Goal: Use online tool/utility

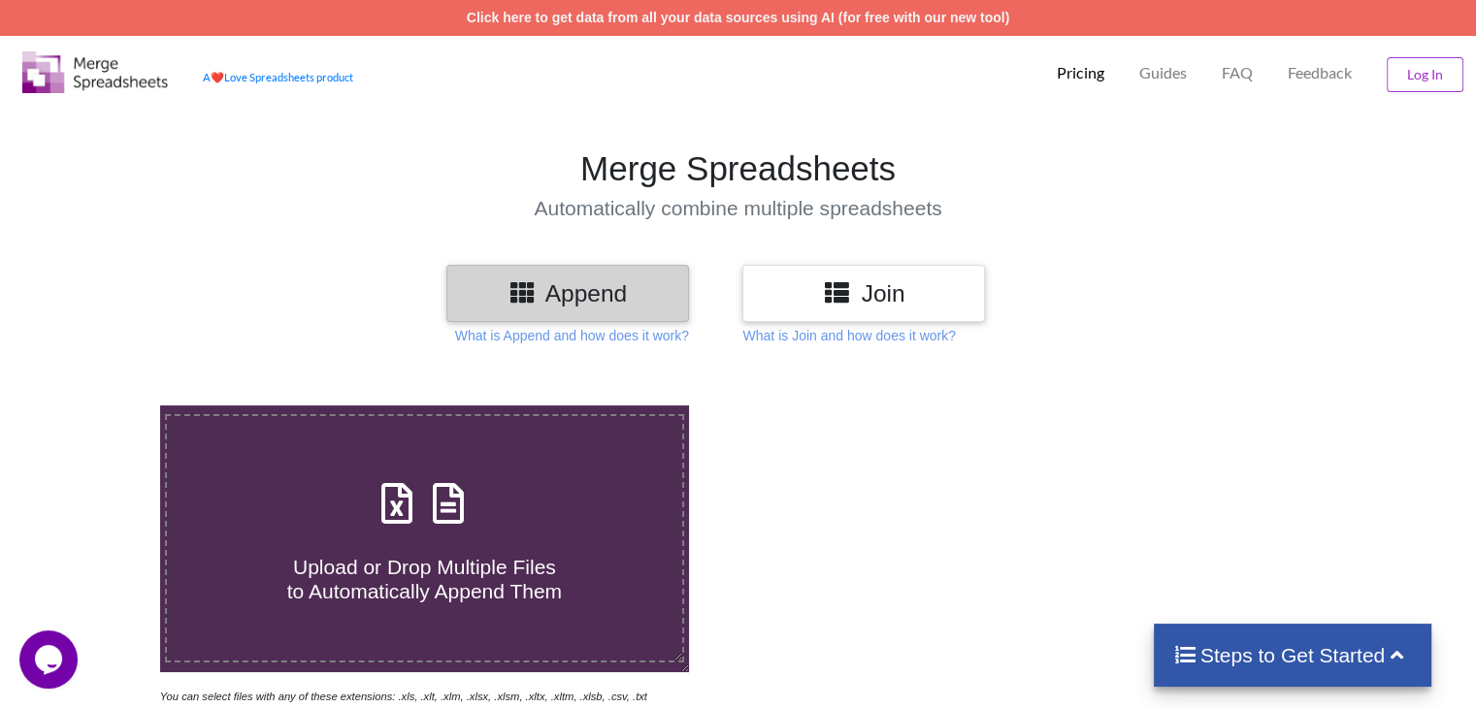
click at [857, 301] on h3 "Join" at bounding box center [863, 293] width 213 height 28
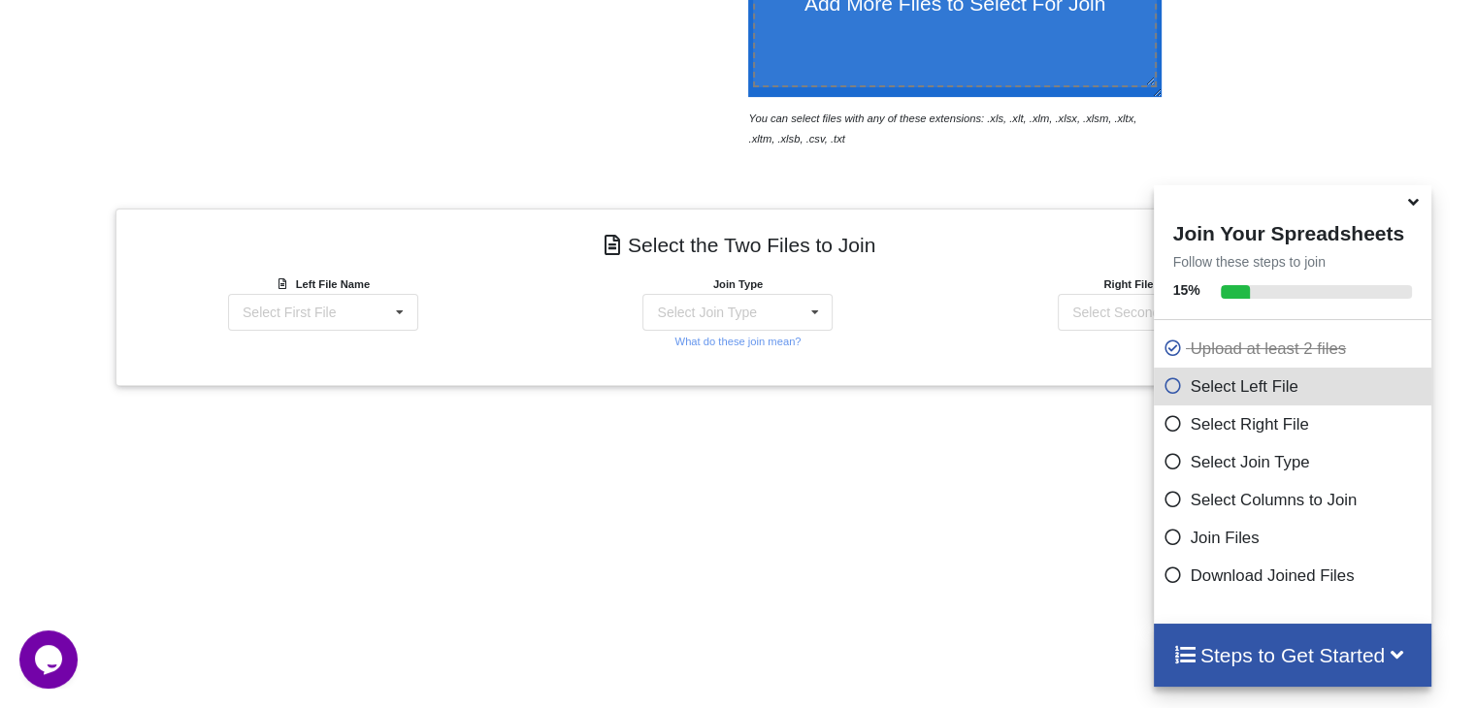
scroll to position [478, 0]
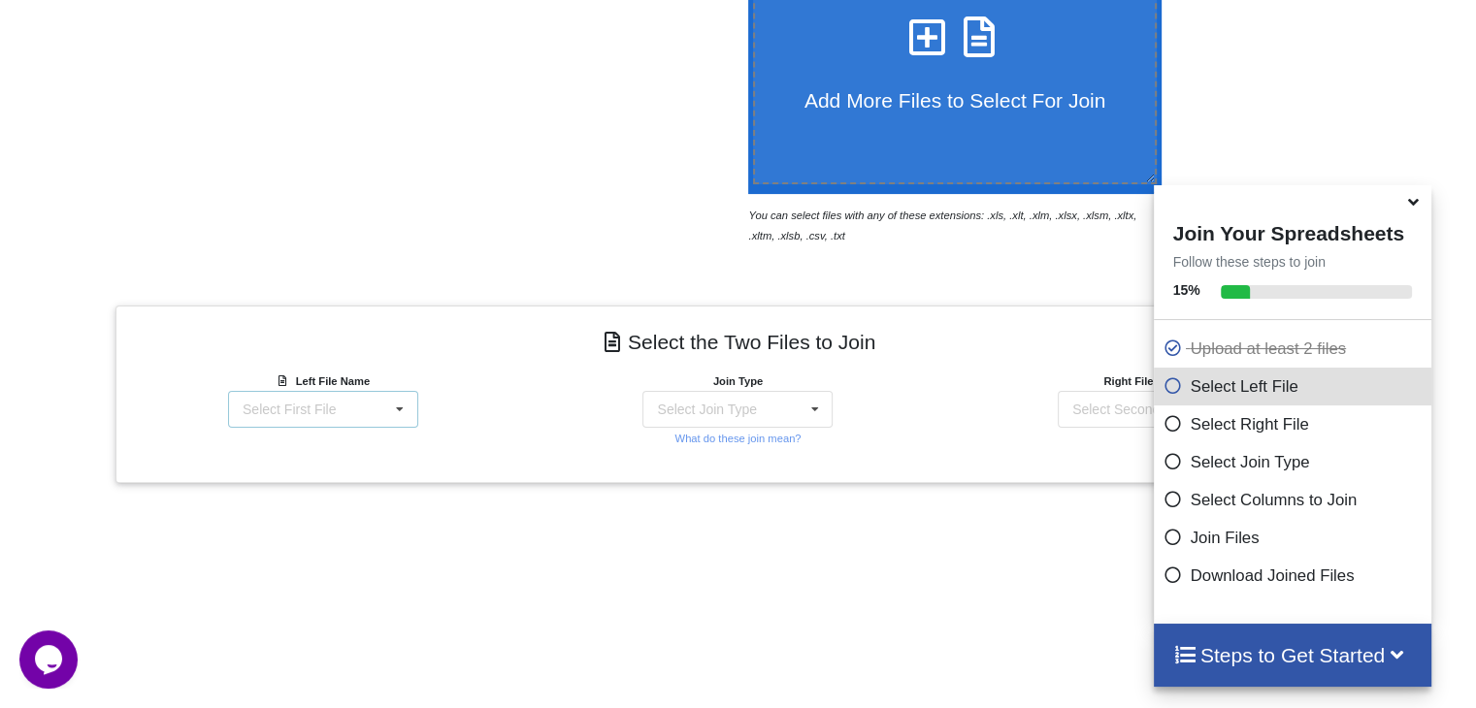
click at [375, 404] on div "Select First File Transfer Order (27).xlsx : Sheet1 Transfer Order (28).xlsx : …" at bounding box center [323, 409] width 190 height 37
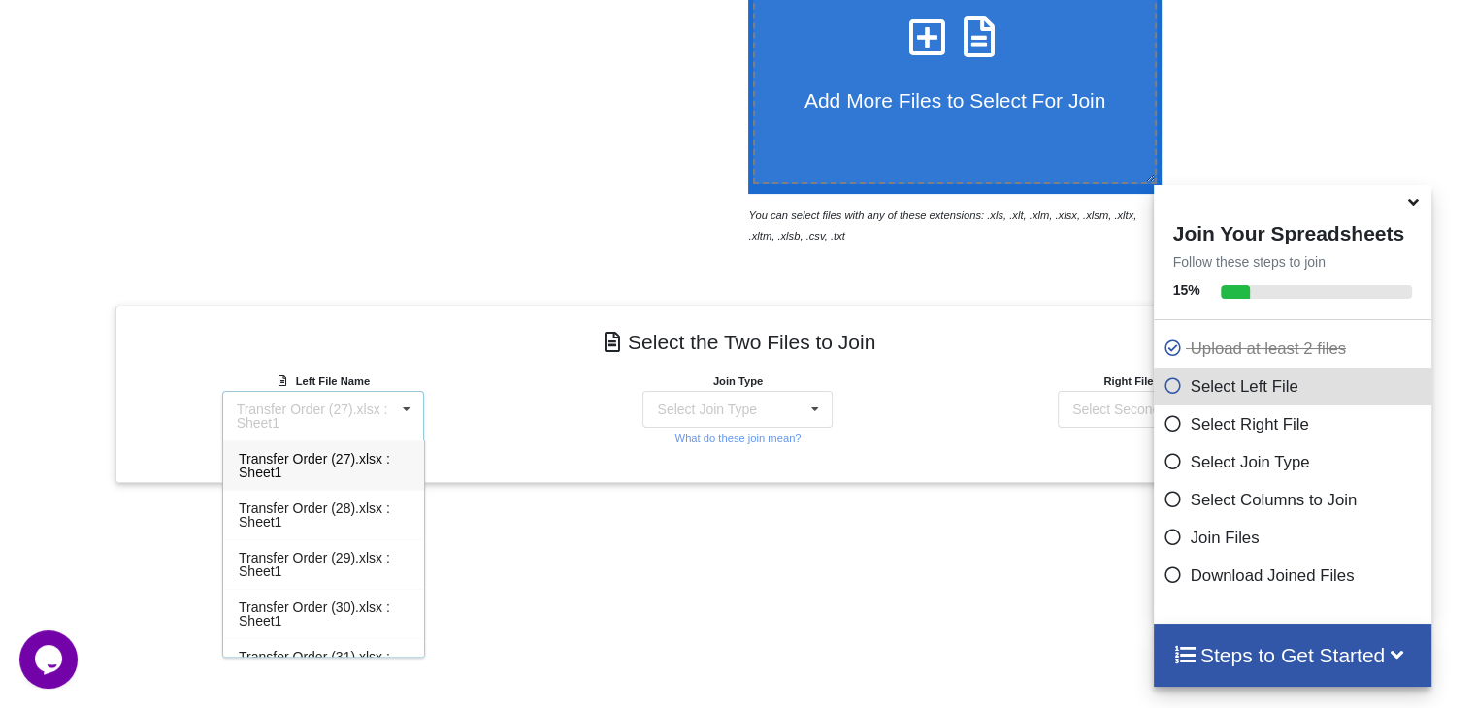
click at [375, 404] on div "Transfer Order (27).xlsx : Sheet1" at bounding box center [316, 416] width 158 height 27
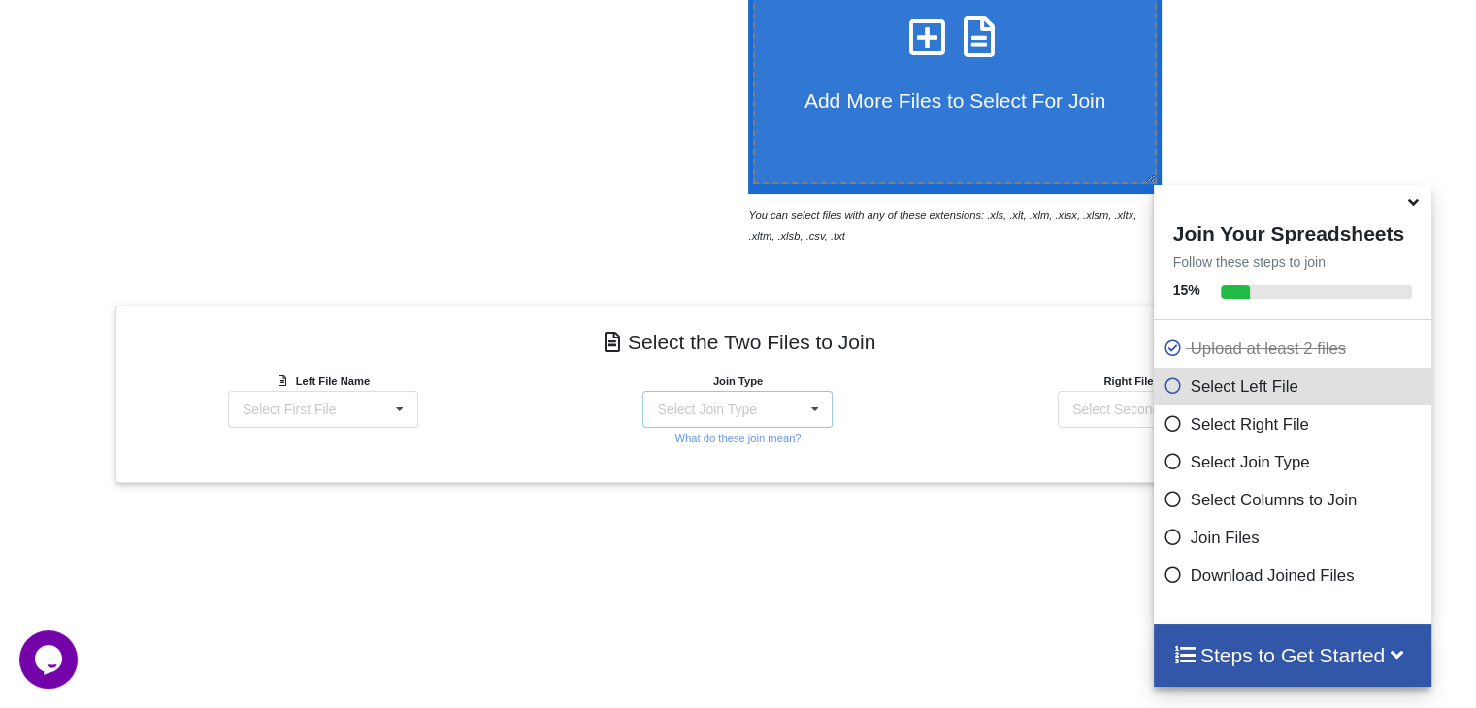
click at [700, 411] on div "Select Join Type" at bounding box center [706, 410] width 99 height 14
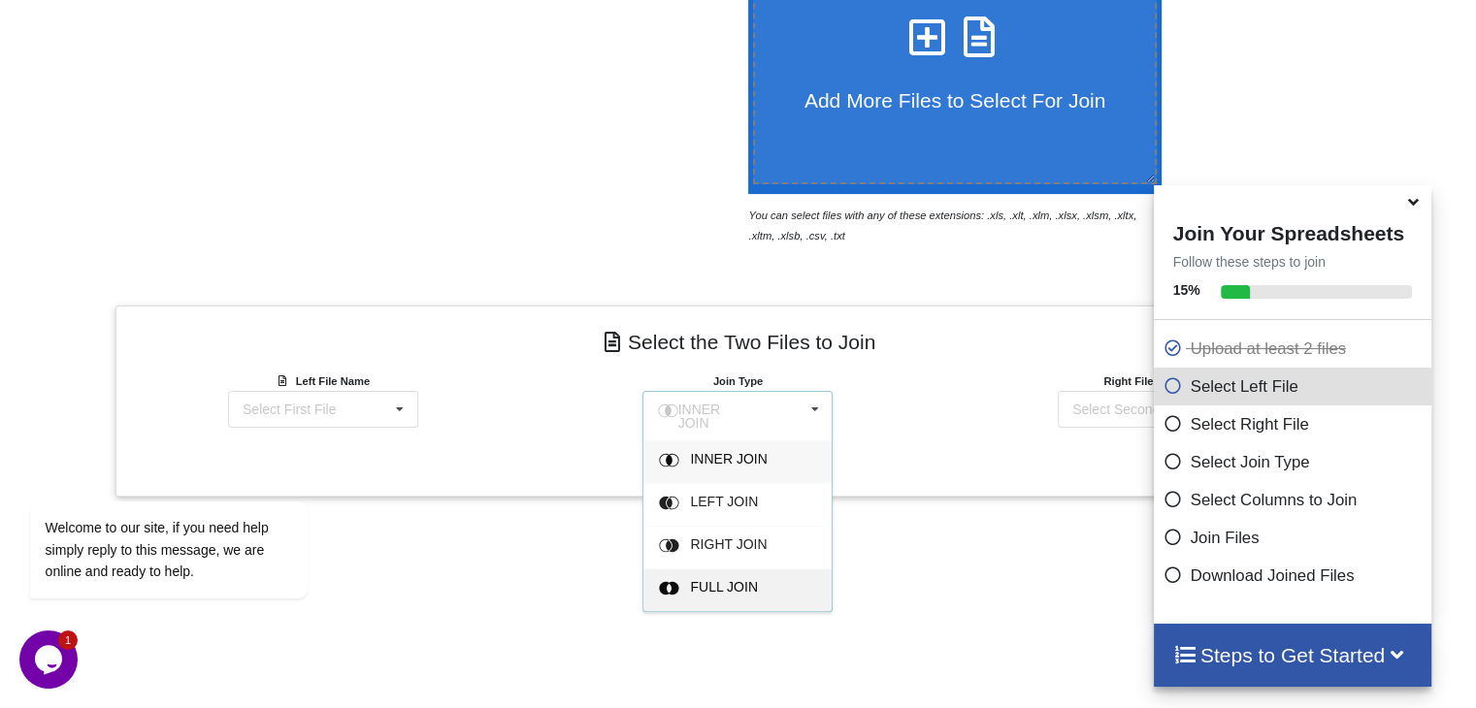
click at [741, 585] on span "FULL JOIN" at bounding box center [725, 587] width 68 height 16
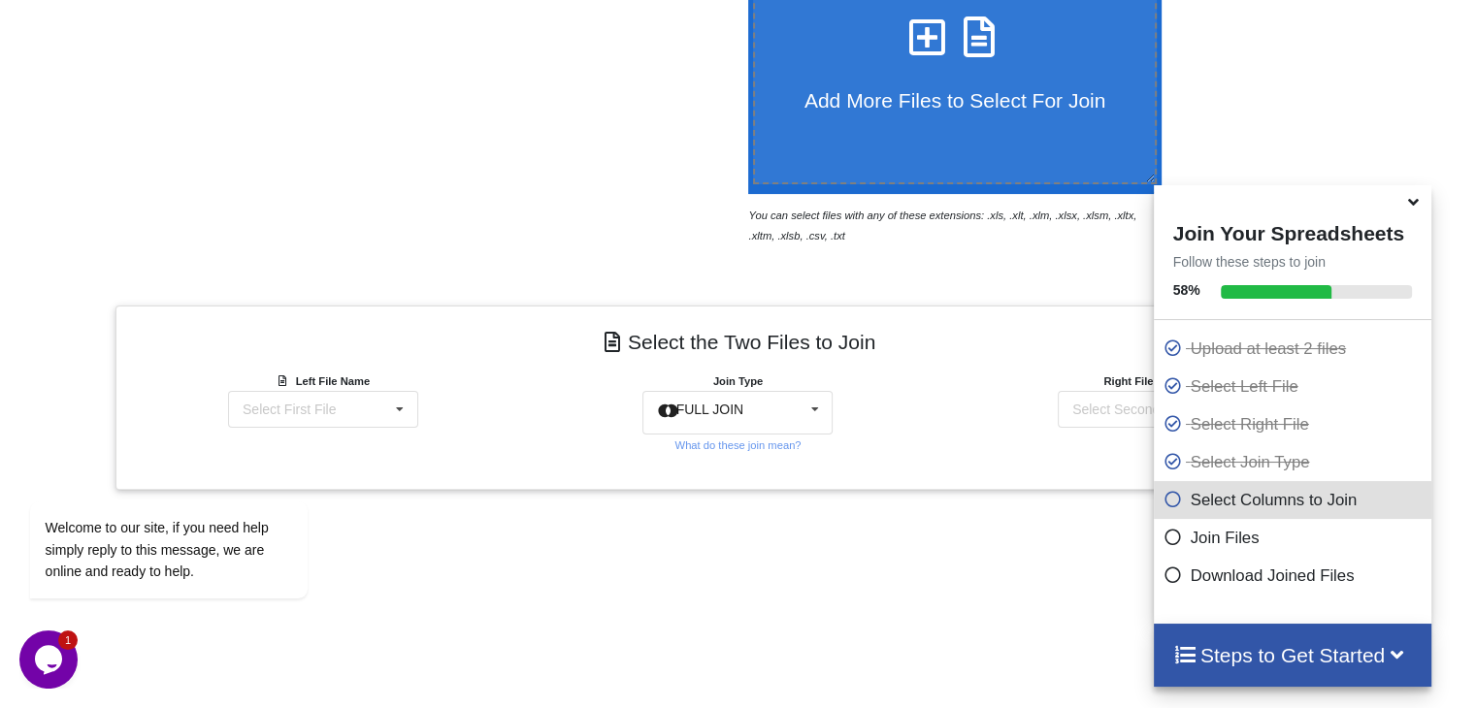
click at [1071, 546] on div "Add More Files to Select For Join You can select files with any of these extens…" at bounding box center [738, 390] width 1476 height 1009
click at [1084, 406] on div "Select Second File" at bounding box center [1129, 410] width 114 height 14
click at [1084, 406] on div "Transfer Order (27).xlsx : Sheet1" at bounding box center [1145, 416] width 158 height 27
click at [1292, 655] on h4 "Steps to Get Started" at bounding box center [1293, 655] width 240 height 24
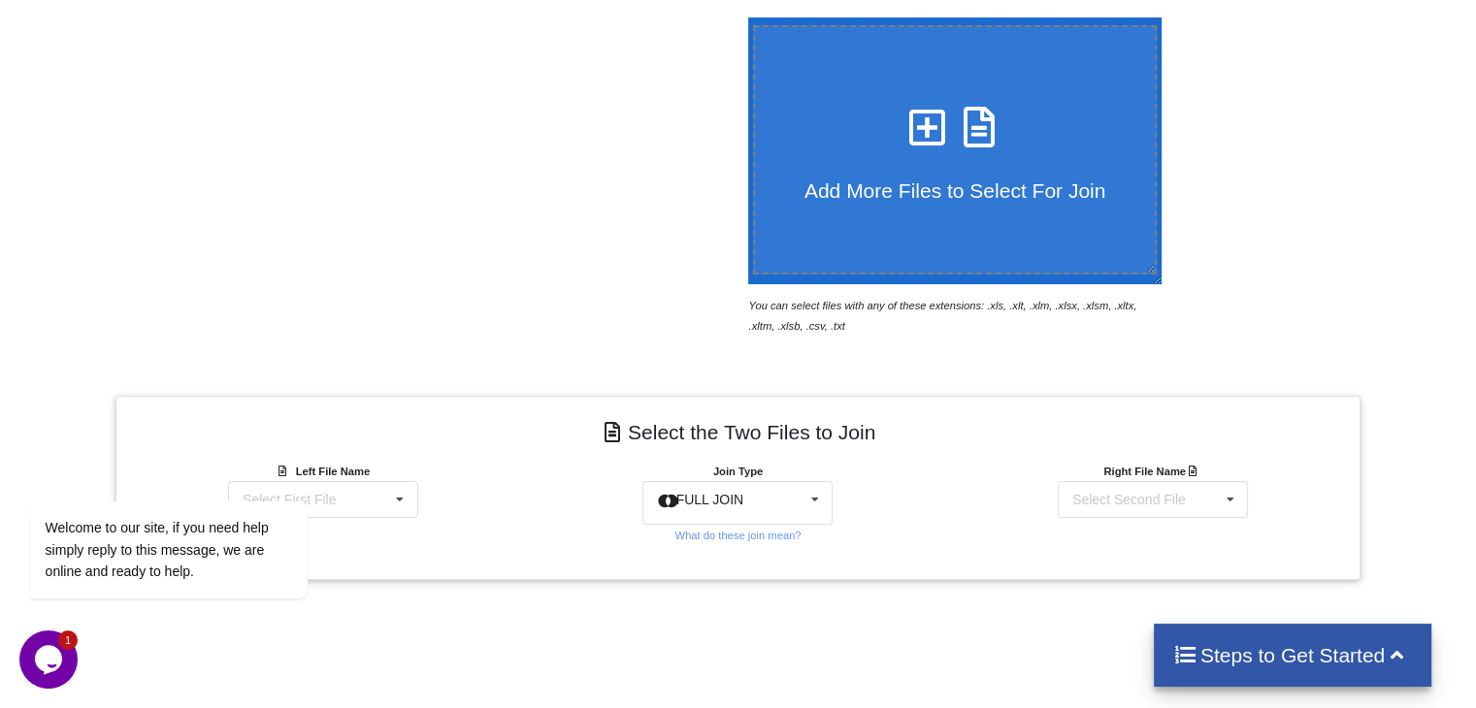
scroll to position [485, 0]
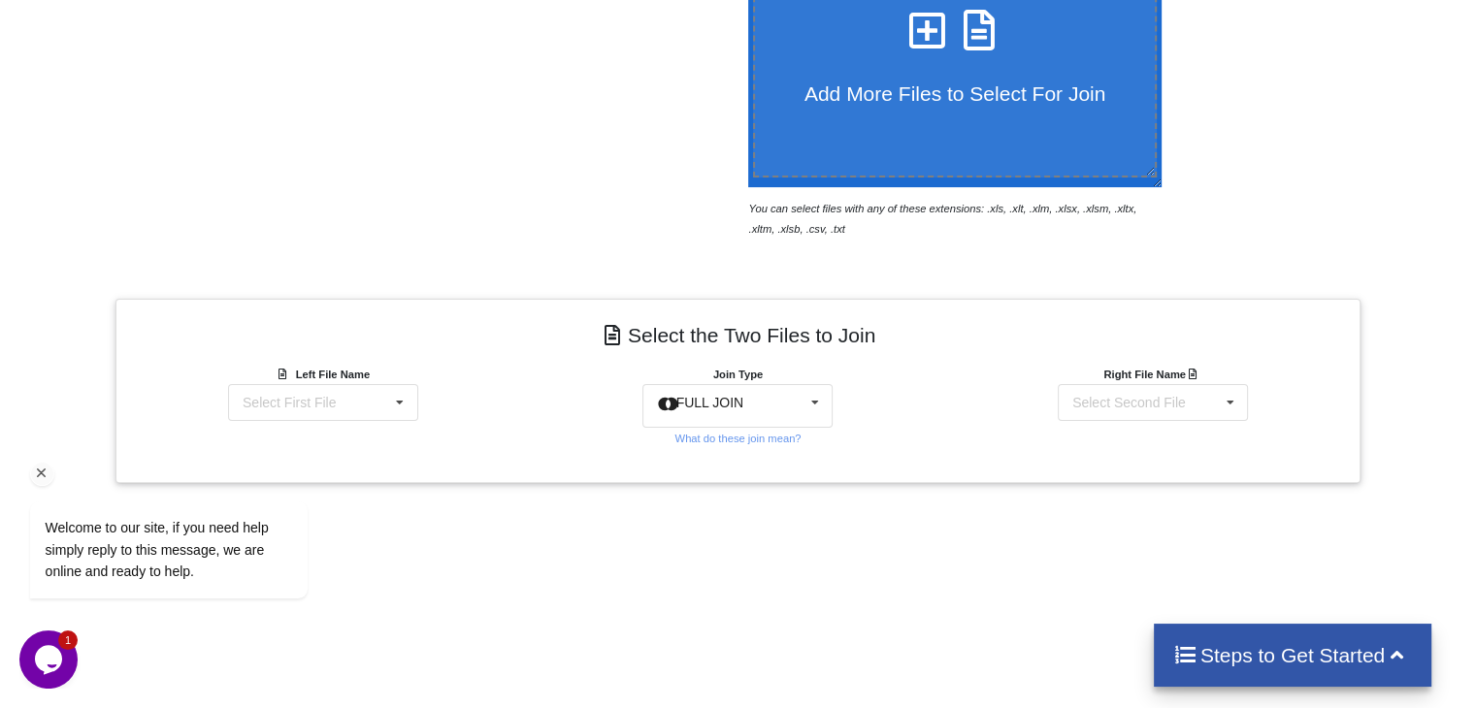
click at [359, 394] on div "Welcome to our site, if you need help simply reply to this message, we are onli…" at bounding box center [193, 469] width 349 height 295
click at [368, 395] on div "Welcome to our site, if you need help simply reply to this message, we are onli…" at bounding box center [193, 469] width 349 height 295
click at [404, 400] on icon at bounding box center [399, 403] width 29 height 36
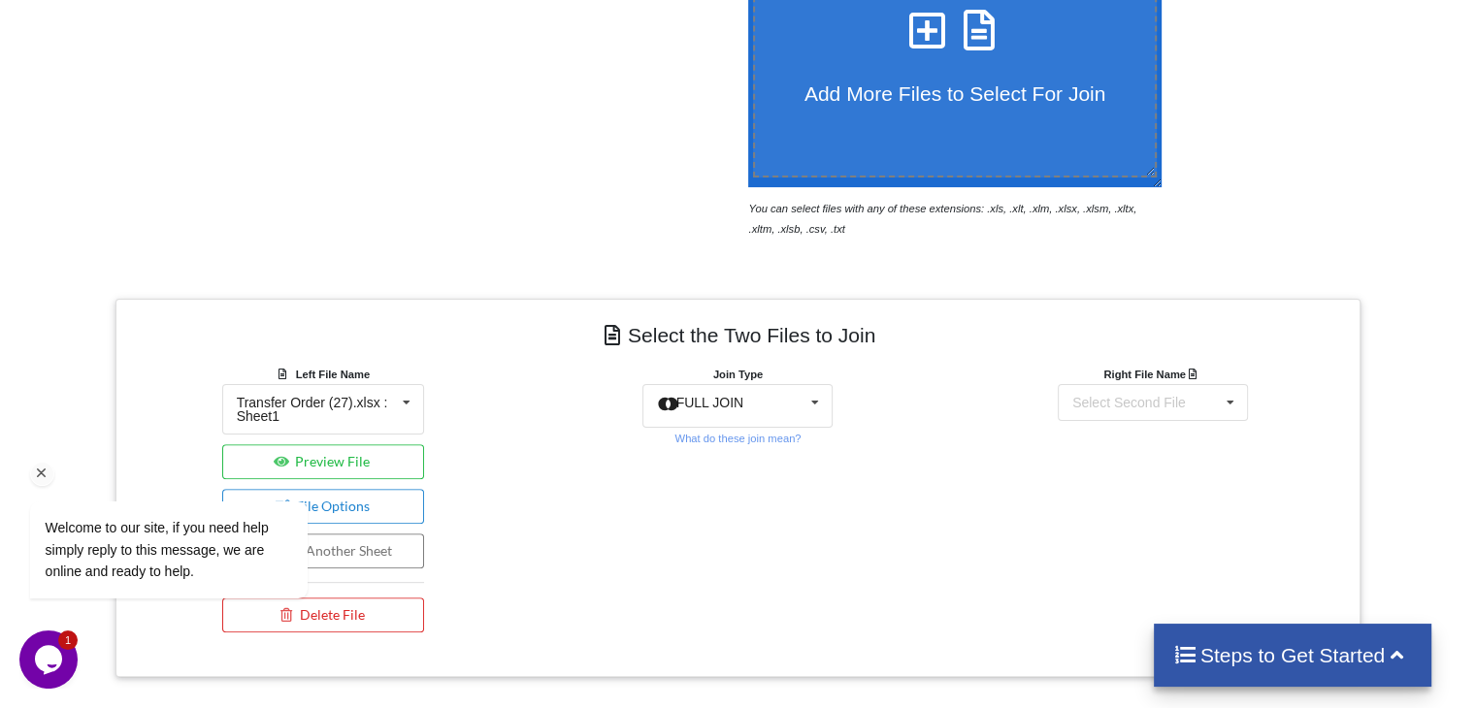
click at [315, 445] on div "Welcome to our site, if you need help simply reply to this message, we are onli…" at bounding box center [193, 469] width 349 height 295
click at [1106, 401] on div "Select Second File" at bounding box center [1129, 403] width 114 height 14
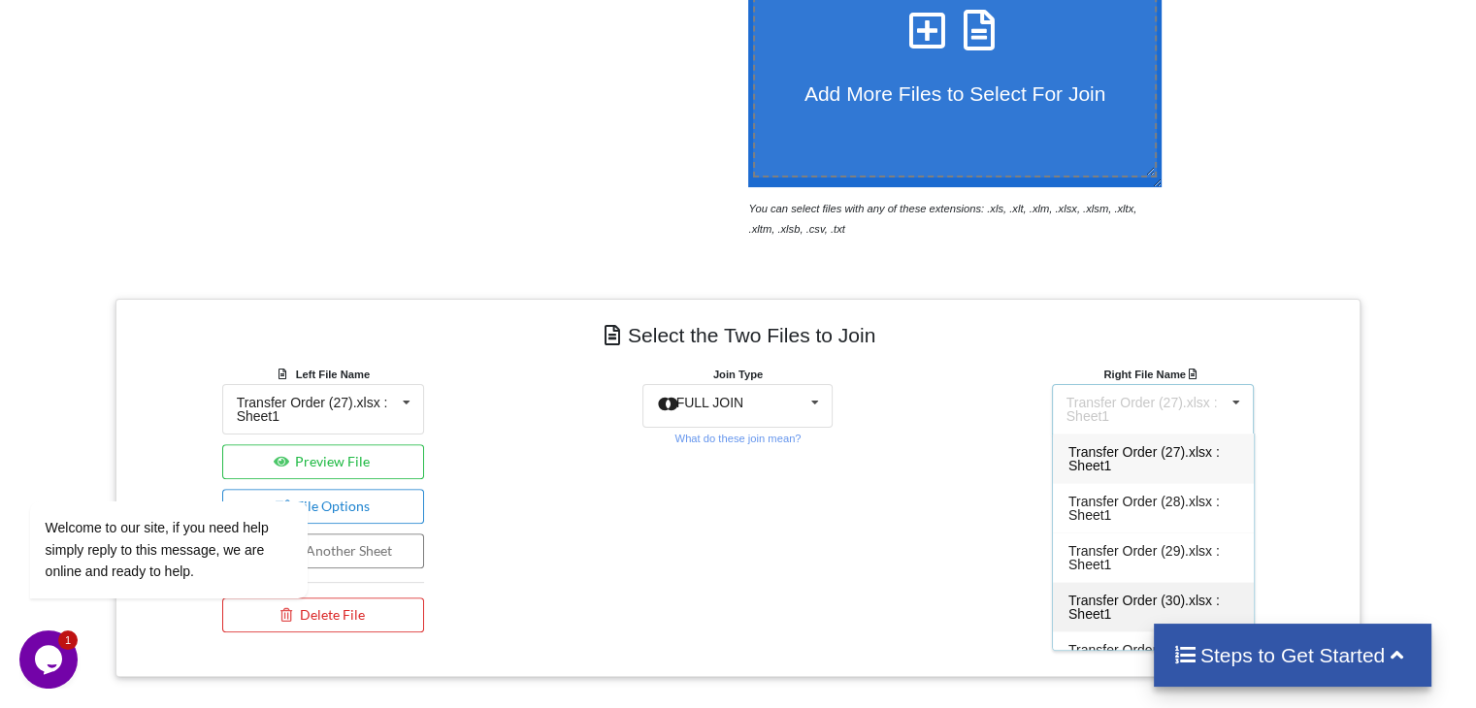
scroll to position [29, 0]
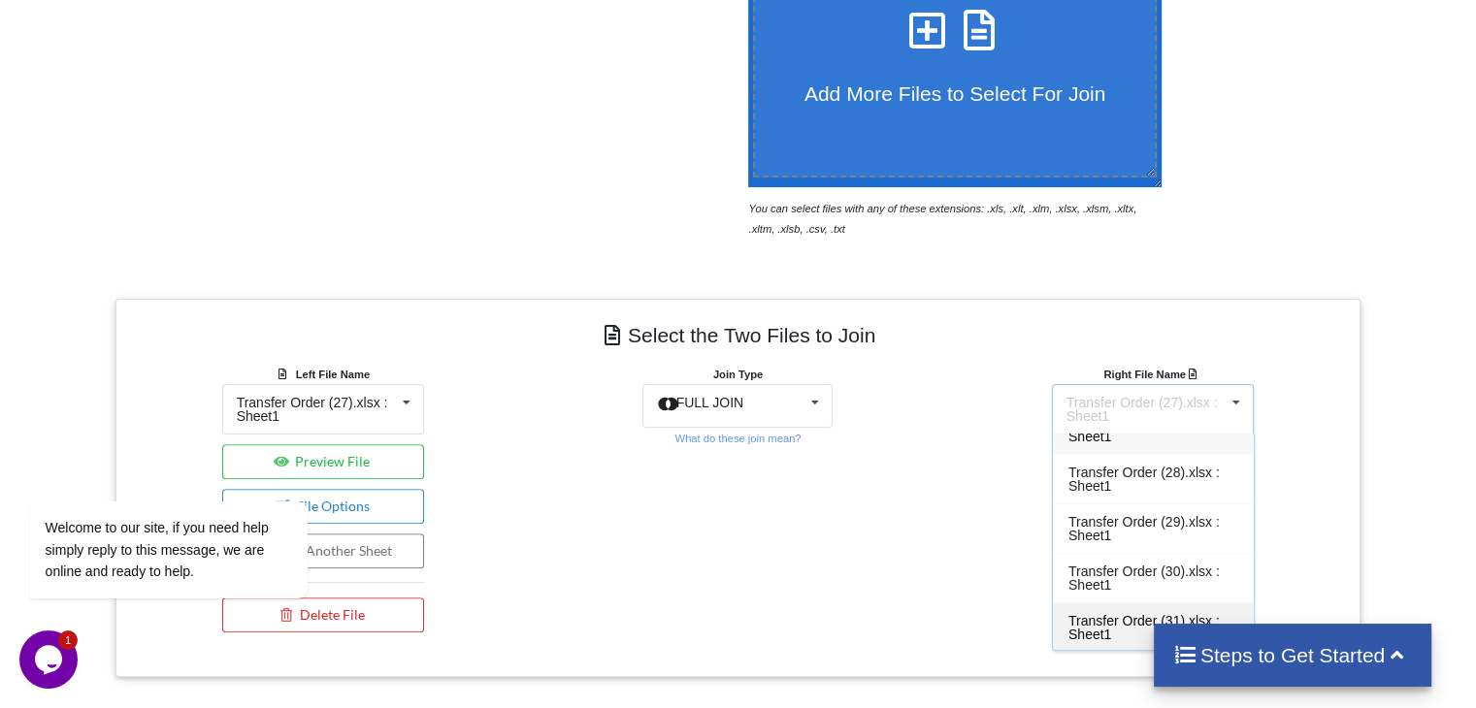
click at [1104, 614] on span "Transfer Order (31).xlsx : Sheet1" at bounding box center [1143, 627] width 151 height 29
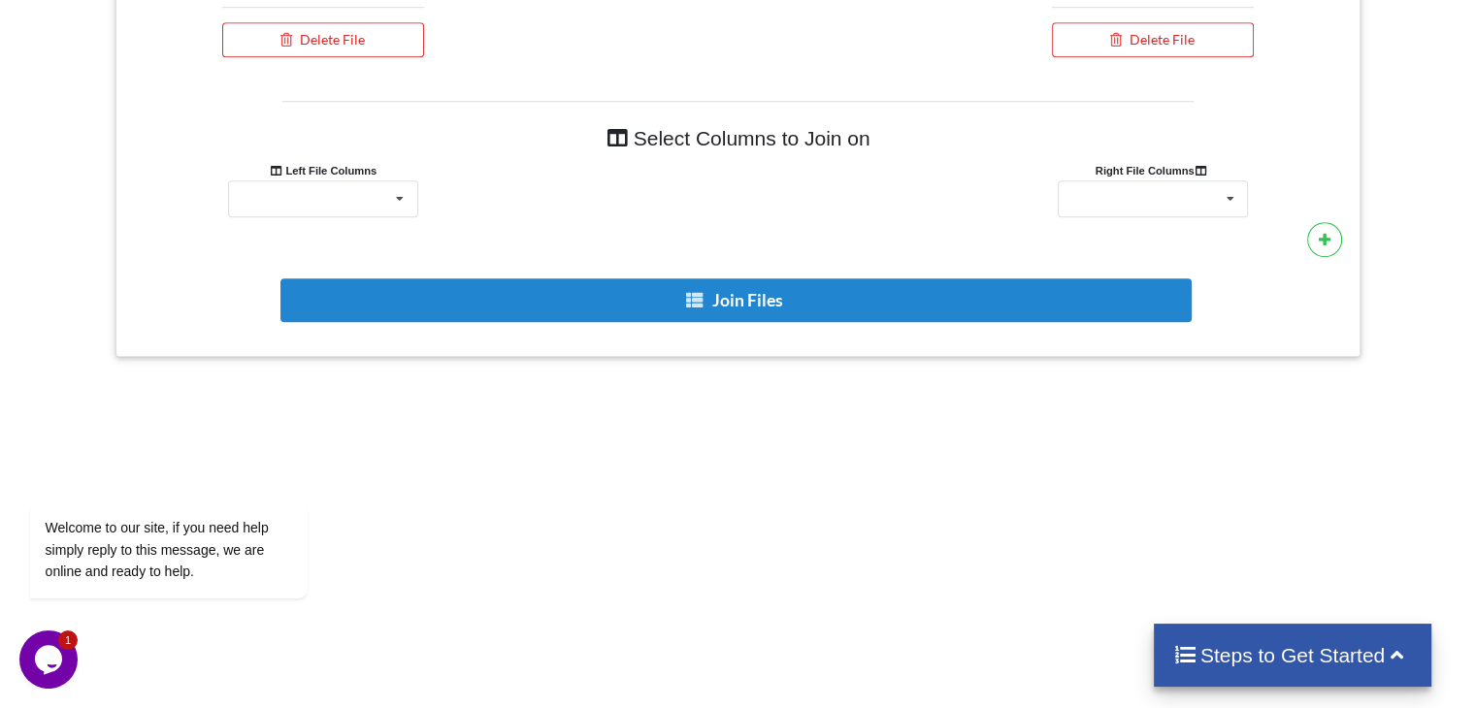
scroll to position [1108, 0]
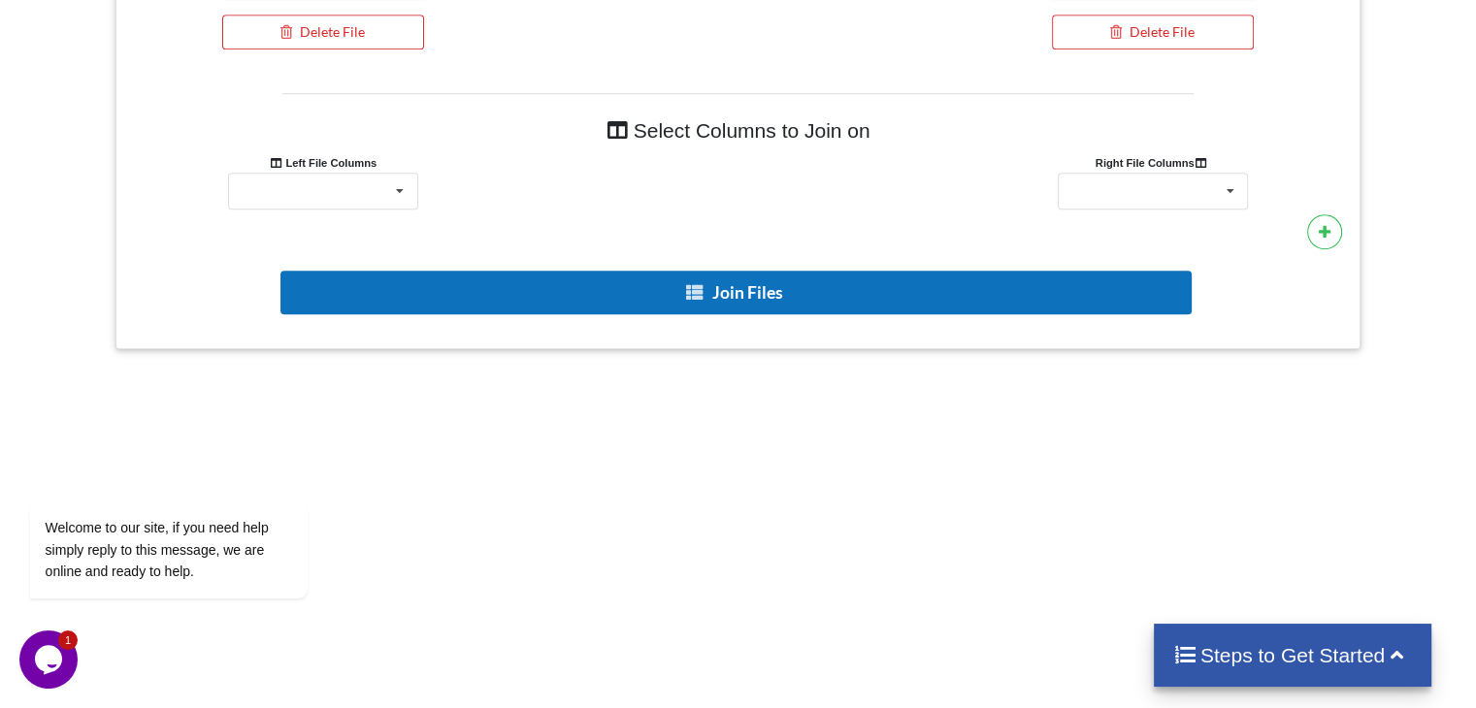
click at [701, 286] on icon at bounding box center [695, 291] width 20 height 15
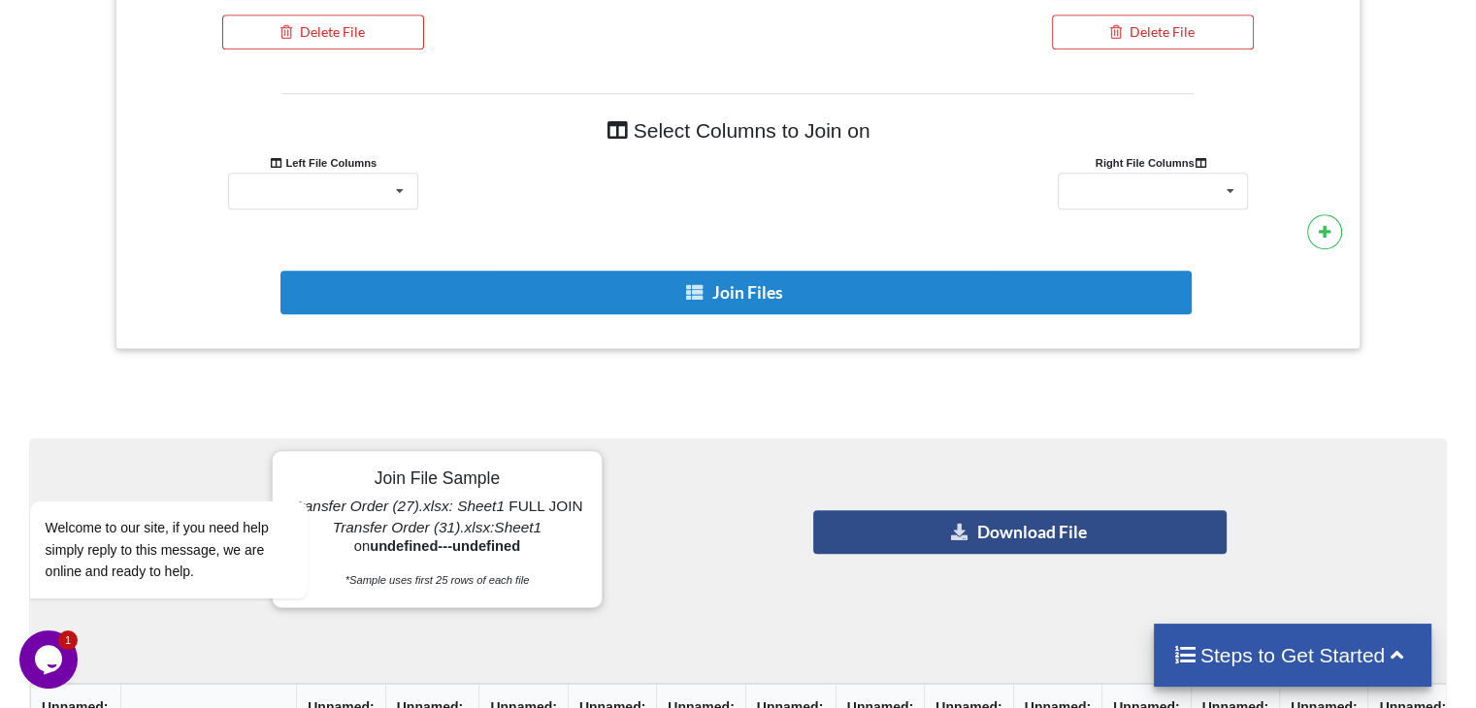
click at [952, 530] on icon at bounding box center [960, 531] width 20 height 15
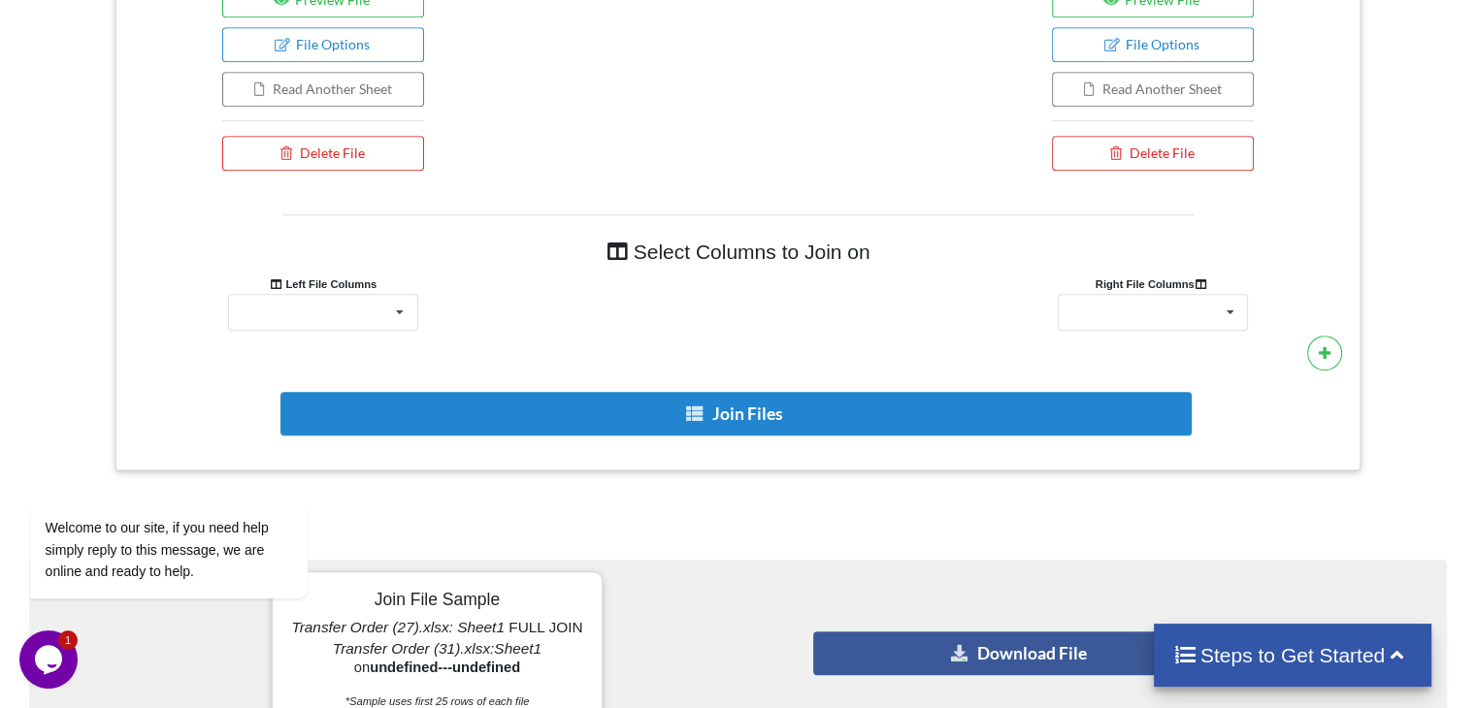
scroll to position [1107, 0]
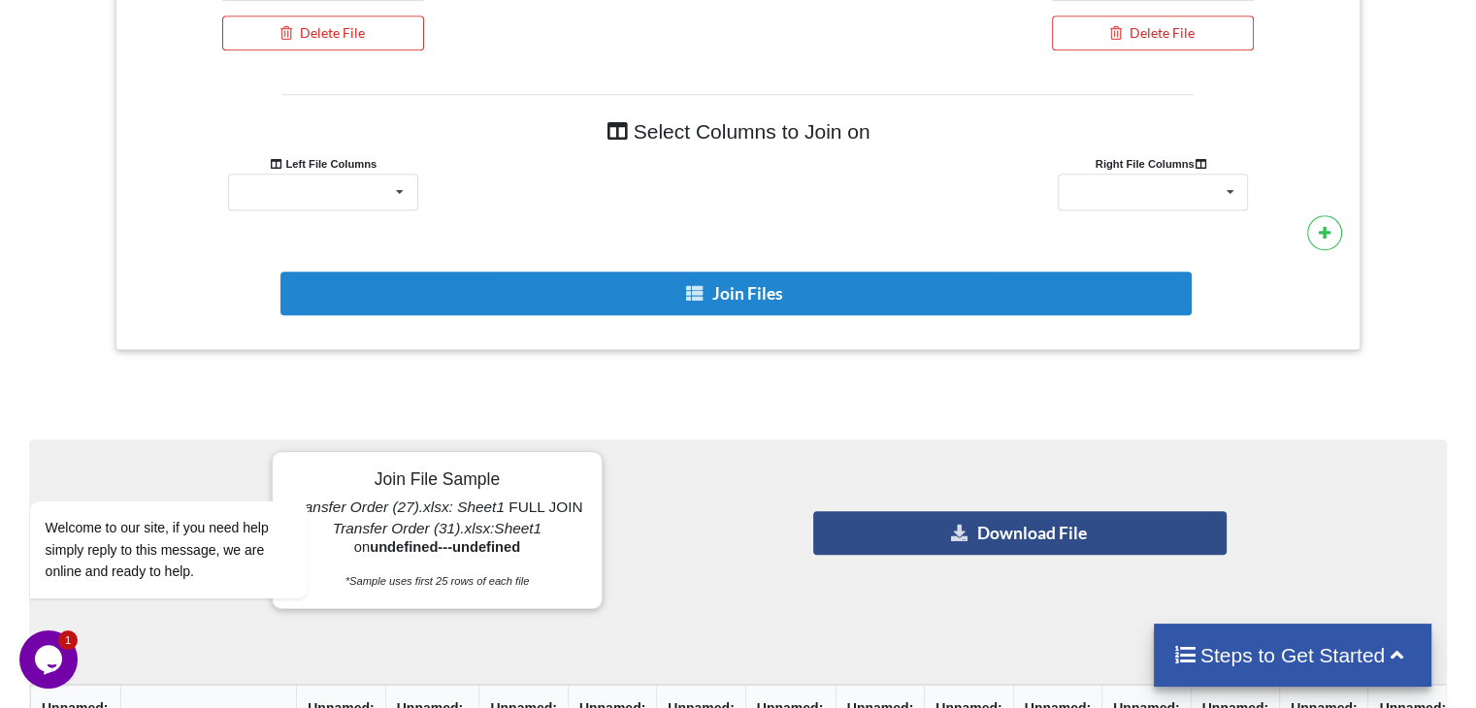
click at [1012, 529] on button "Download File" at bounding box center [1019, 533] width 412 height 44
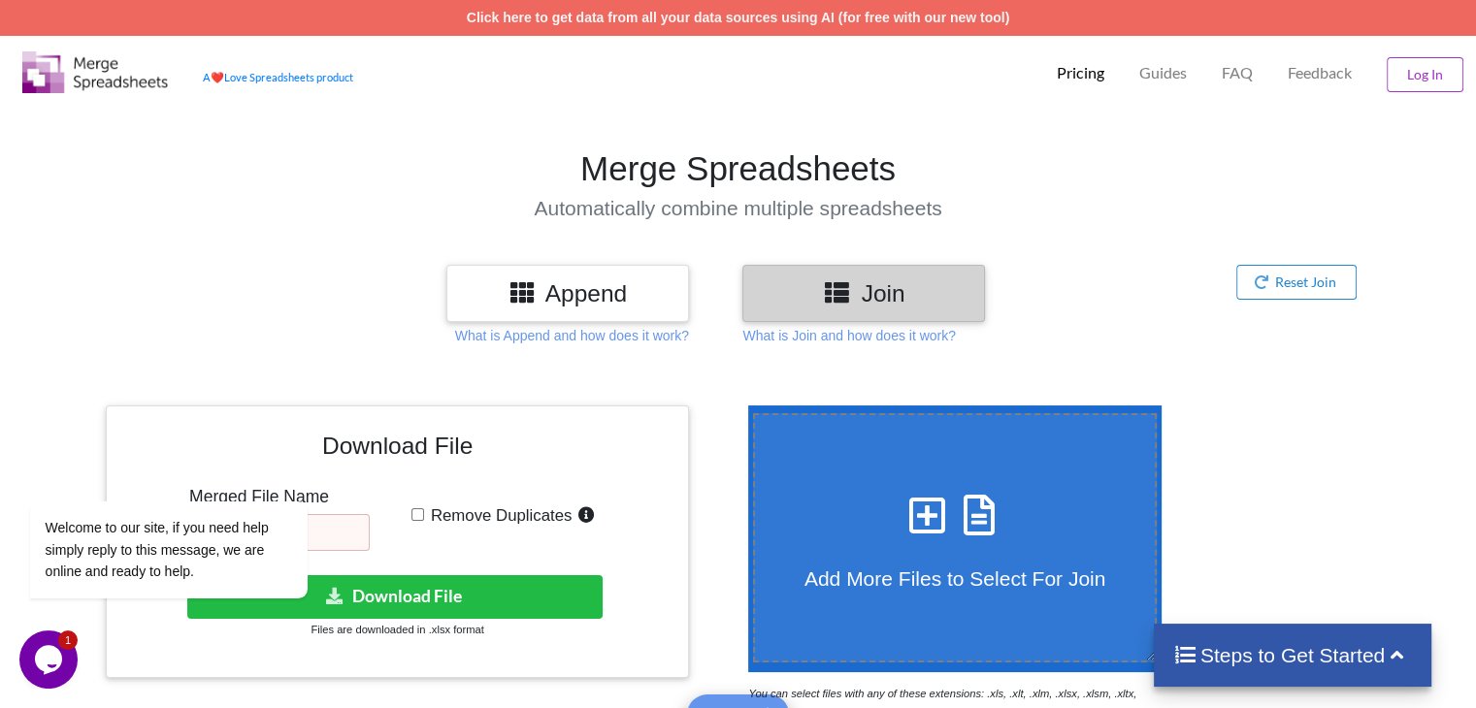
scroll to position [0, 0]
click at [870, 19] on link "Click here to get data from all your data sources using AI (for free with our n…" at bounding box center [738, 18] width 543 height 16
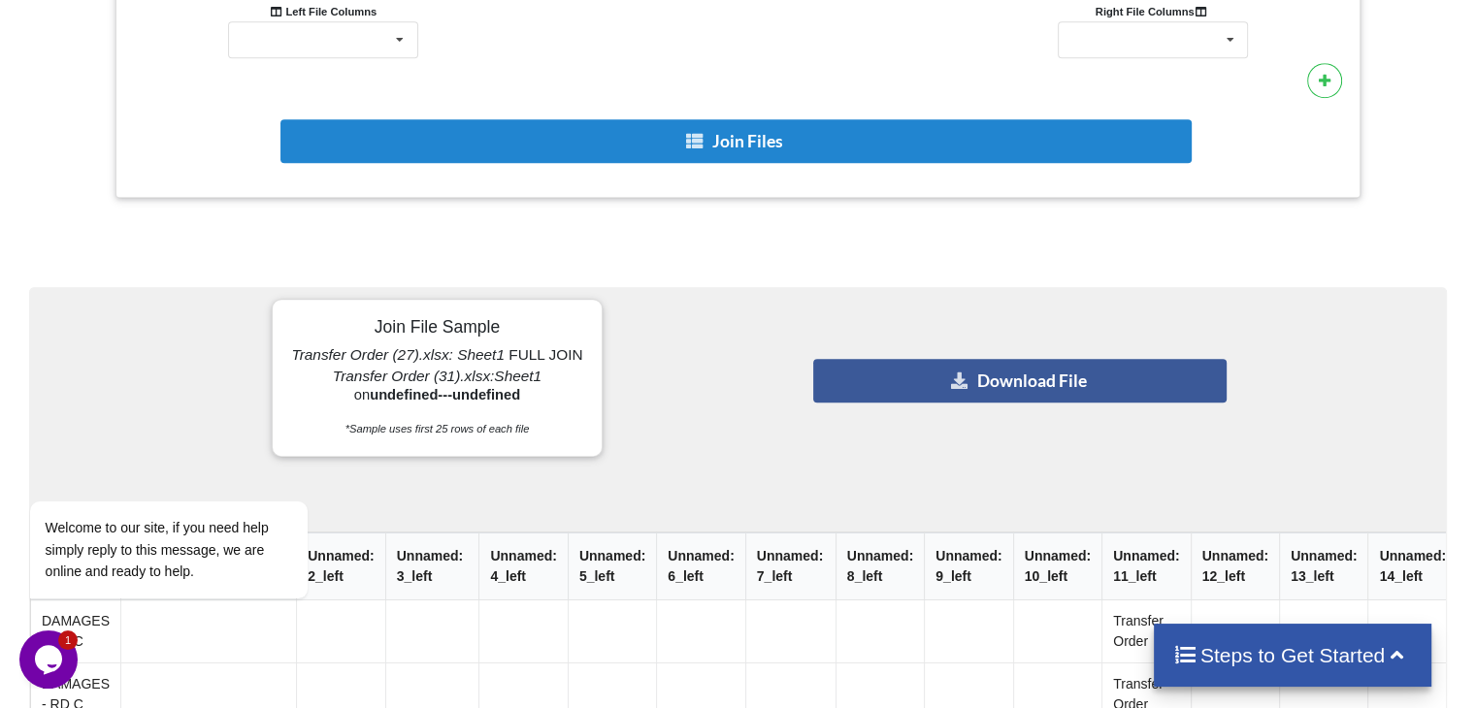
scroll to position [1398, 0]
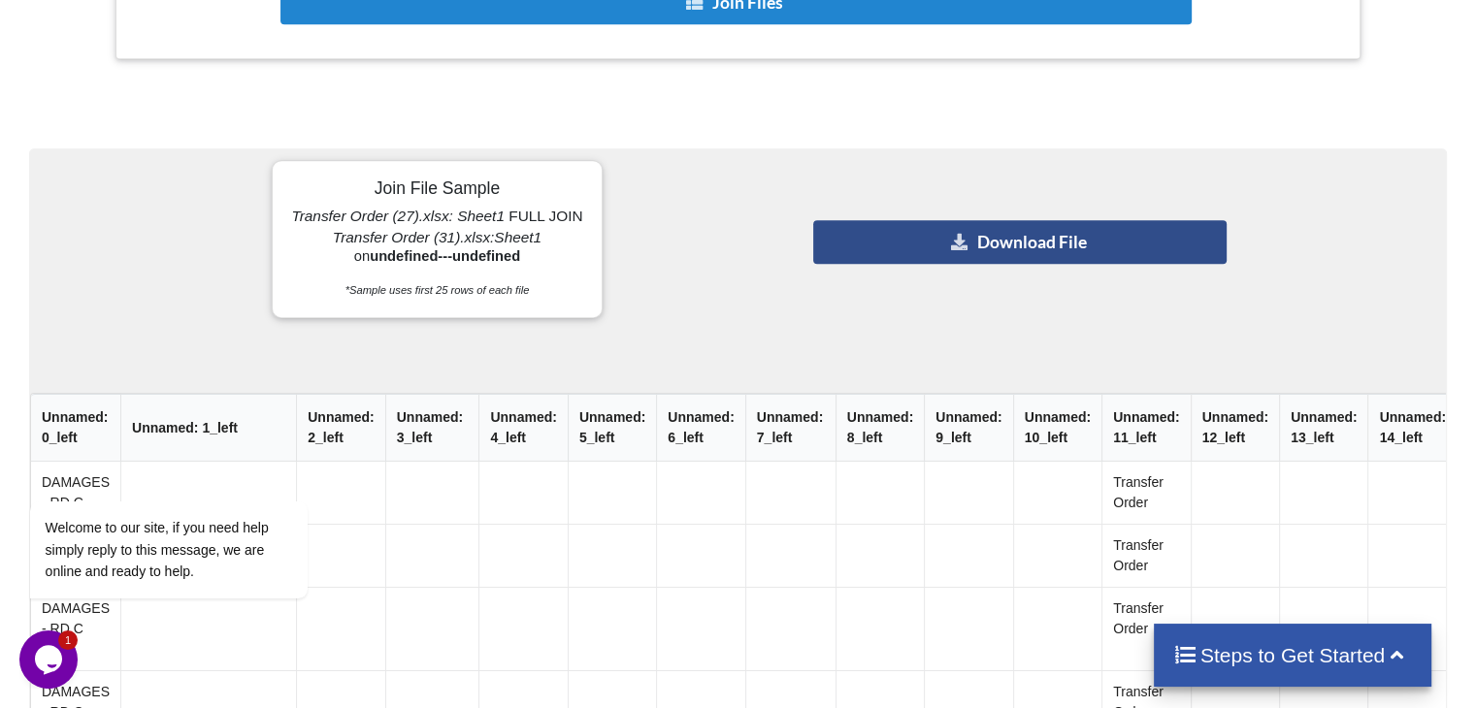
click at [930, 238] on button "Download File" at bounding box center [1019, 242] width 412 height 44
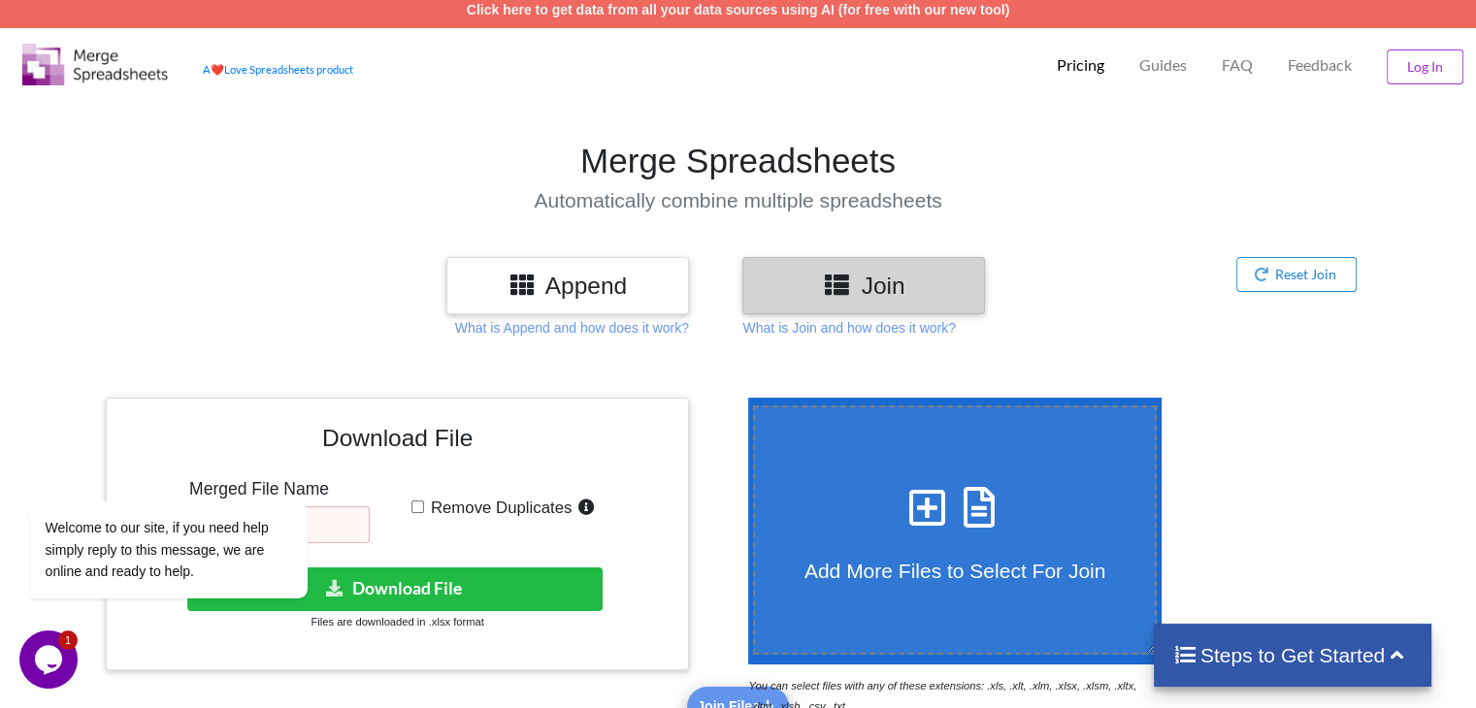
scroll to position [0, 0]
